Goal: Task Accomplishment & Management: Complete application form

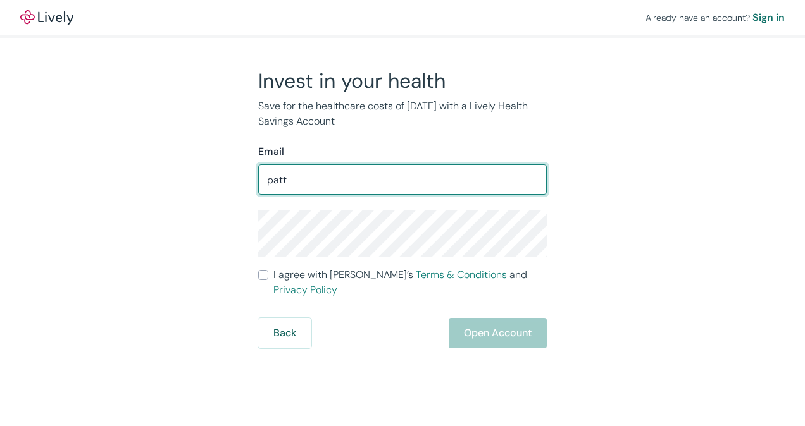
type input "[EMAIL_ADDRESS][DOMAIN_NAME]"
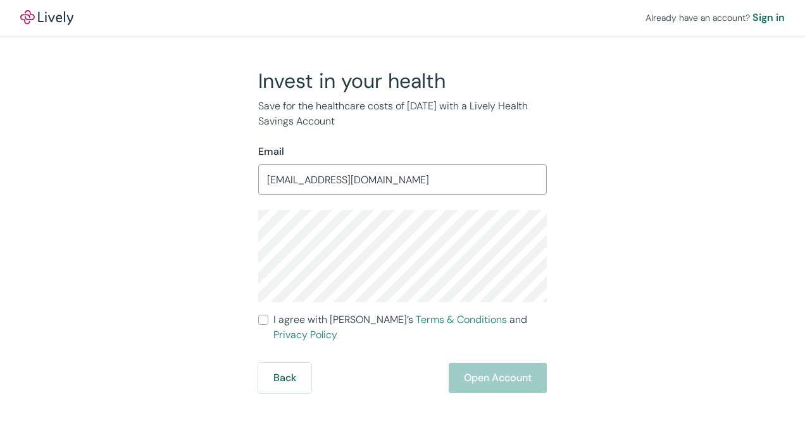
click at [264, 321] on input "I agree with Lively’s Terms & Conditions and Privacy Policy" at bounding box center [263, 320] width 10 height 10
checkbox input "true"
click at [505, 367] on button "Open Account" at bounding box center [498, 378] width 98 height 30
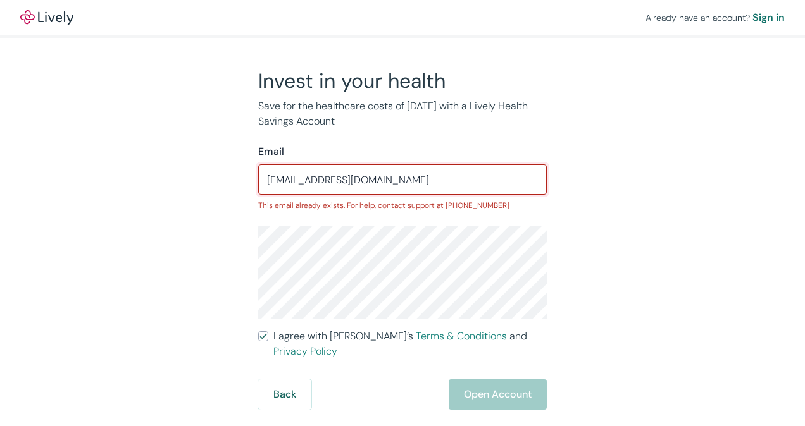
click at [373, 181] on input "[EMAIL_ADDRESS][DOMAIN_NAME]" at bounding box center [402, 179] width 288 height 25
type input "p"
type input "[EMAIL_ADDRESS][DOMAIN_NAME]"
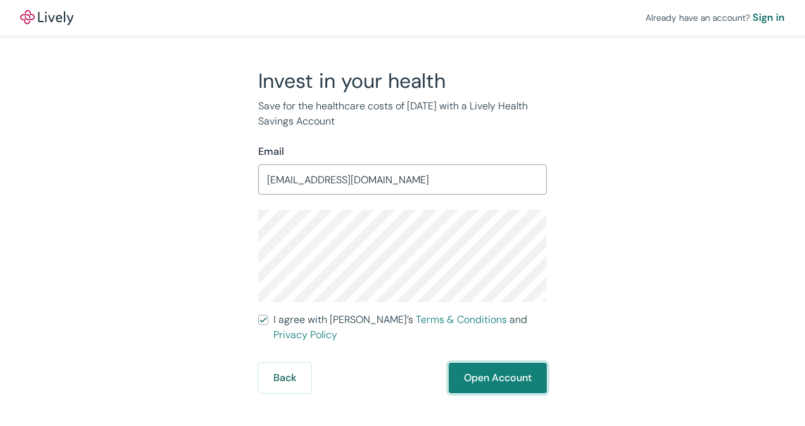
click at [492, 363] on button "Open Account" at bounding box center [498, 378] width 98 height 30
click at [493, 363] on div "Back Just a moment" at bounding box center [402, 378] width 288 height 30
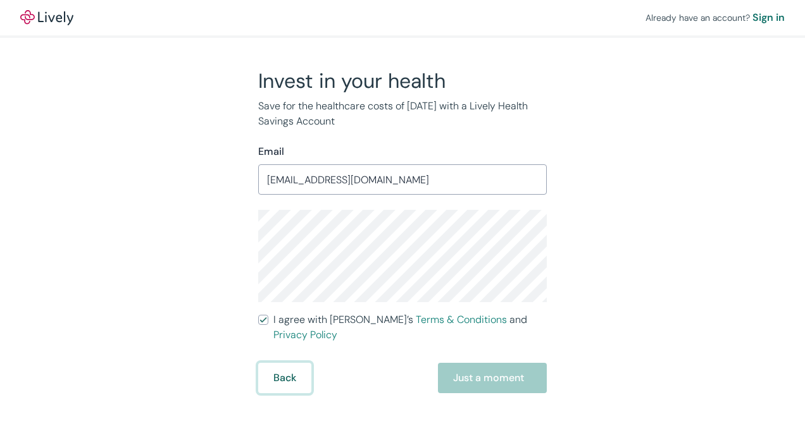
click at [288, 365] on button "Back" at bounding box center [284, 378] width 53 height 30
